Goal: Task Accomplishment & Management: Manage account settings

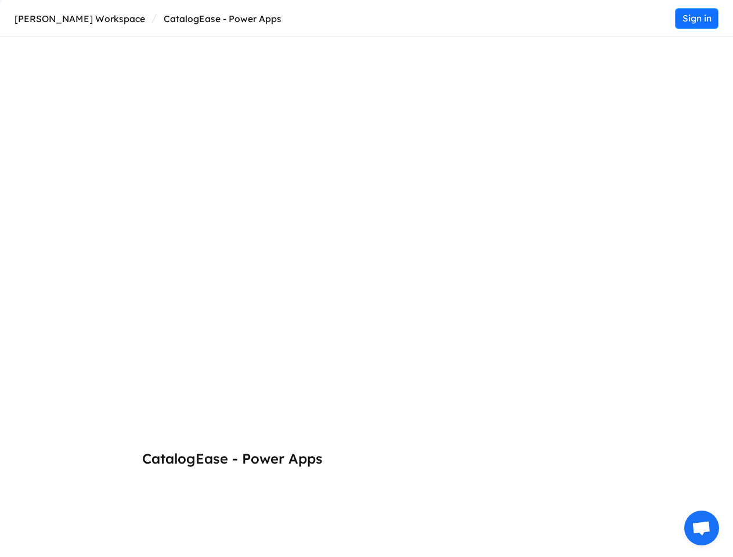
click at [697, 19] on p "Sign in" at bounding box center [697, 18] width 29 height 29
click at [702, 528] on span "Open chat" at bounding box center [701, 529] width 19 height 16
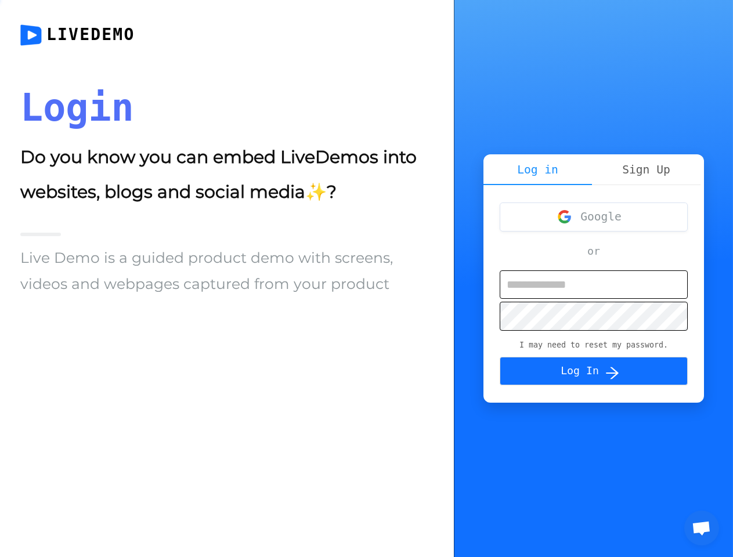
click at [170, 86] on div "Login" at bounding box center [226, 107] width 413 height 47
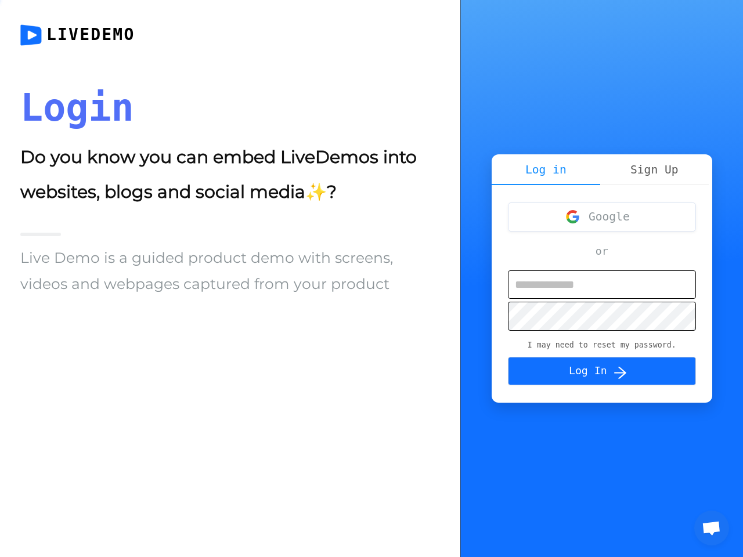
click at [184, 86] on div "Login" at bounding box center [230, 107] width 420 height 47
click at [198, 86] on div "Login" at bounding box center [230, 107] width 420 height 47
click at [472, 86] on div "Log in Sign Up Google or I may need to reset my password. Log In" at bounding box center [602, 278] width 283 height 557
click at [502, 86] on div "Log in Sign Up Google or I may need to reset my password. Log In" at bounding box center [602, 278] width 221 height 557
click at [366, 251] on div "Live Demo is a guided product demo with screens, videos and webpages captured f…" at bounding box center [230, 271] width 420 height 52
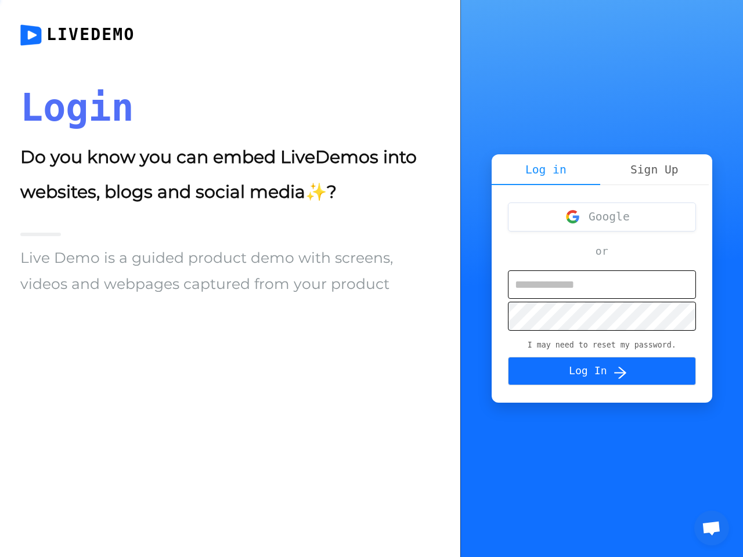
click at [369, 271] on div "Live Demo is a guided product demo with screens, videos and webpages captured f…" at bounding box center [230, 271] width 420 height 52
click at [554, 375] on button "Log In" at bounding box center [602, 371] width 188 height 28
